Goal: Task Accomplishment & Management: Use online tool/utility

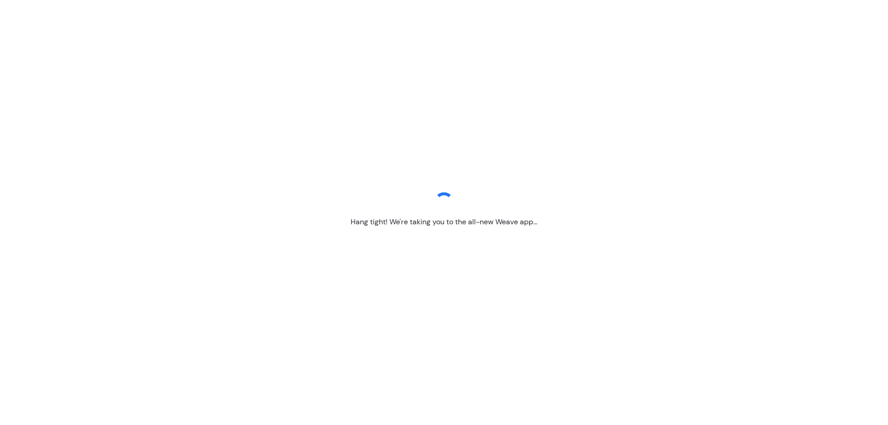
click at [393, 229] on div "Hang tight! We're taking you to the all-new Weave app..." at bounding box center [444, 212] width 888 height 425
